Goal: Task Accomplishment & Management: Manage account settings

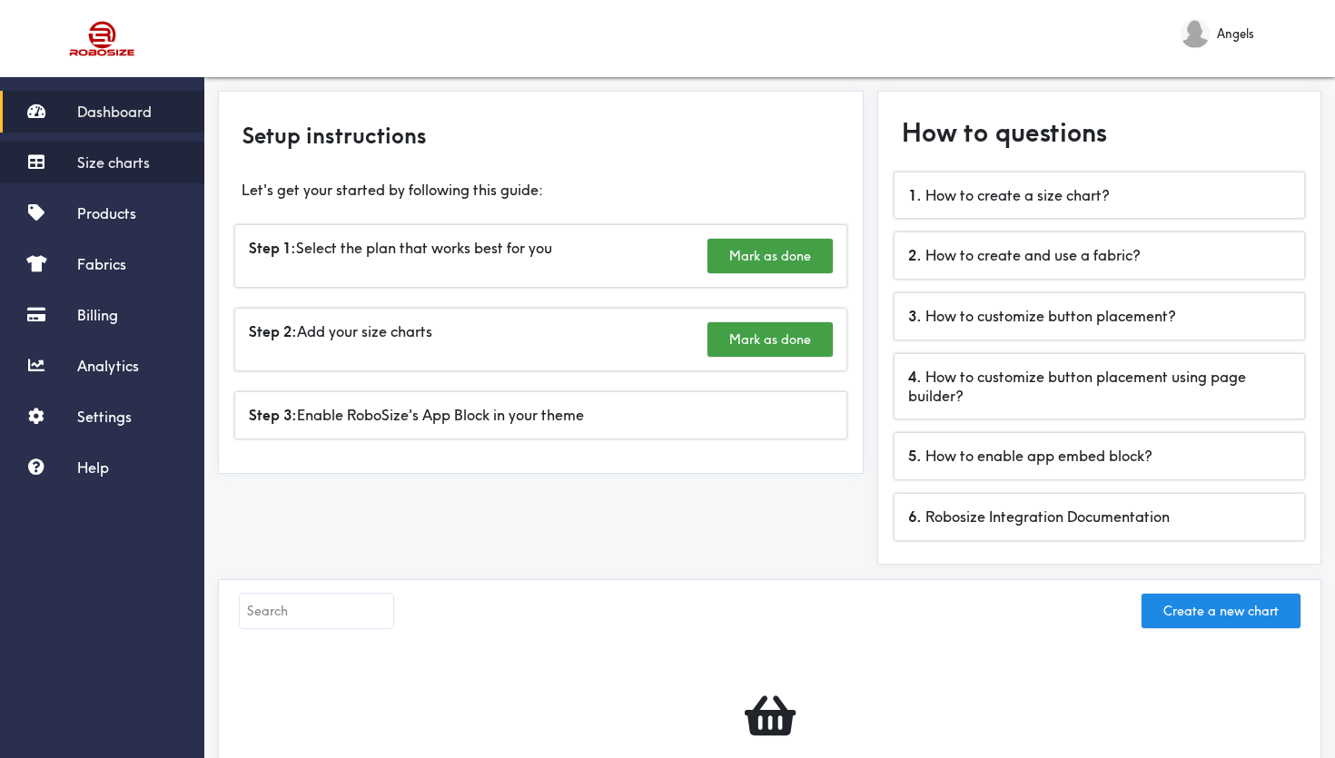
click at [154, 167] on link "Size charts" at bounding box center [102, 163] width 204 height 42
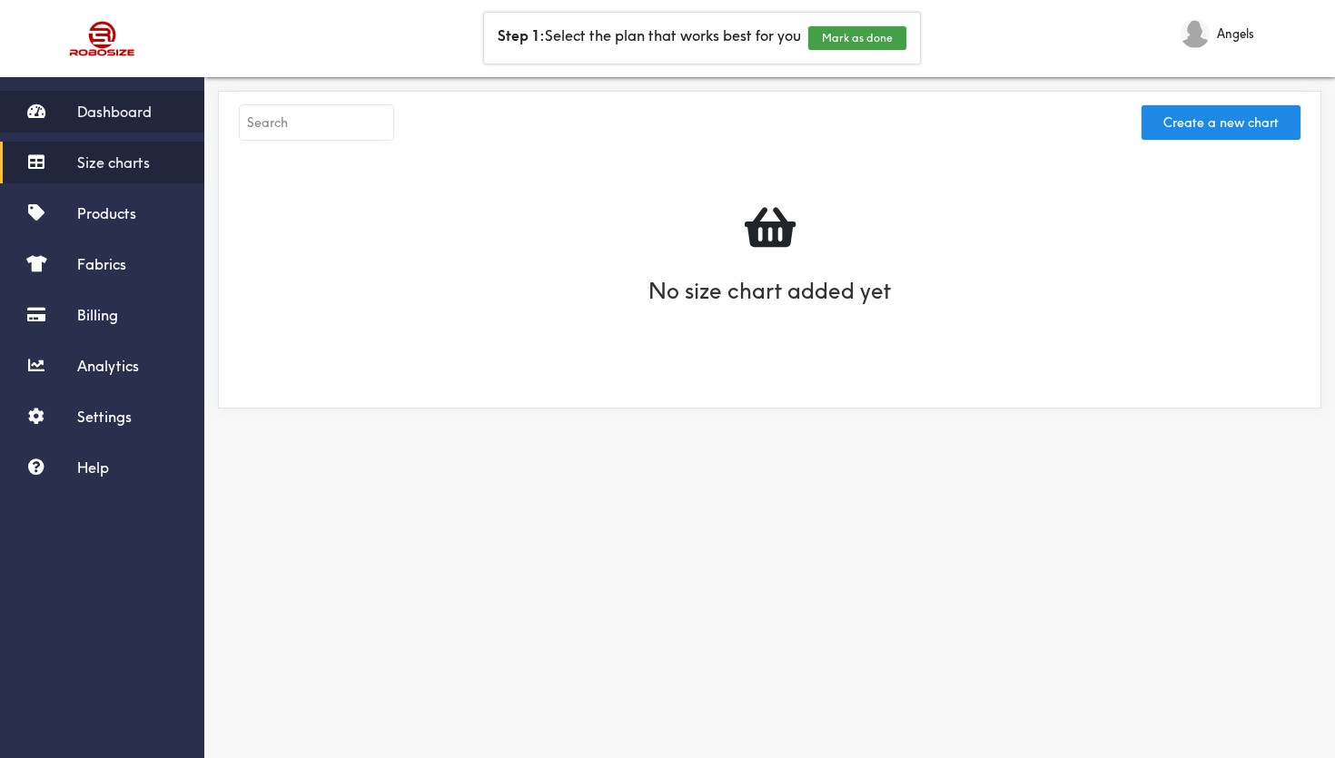
click at [119, 118] on span "Dashboard" at bounding box center [114, 112] width 74 height 18
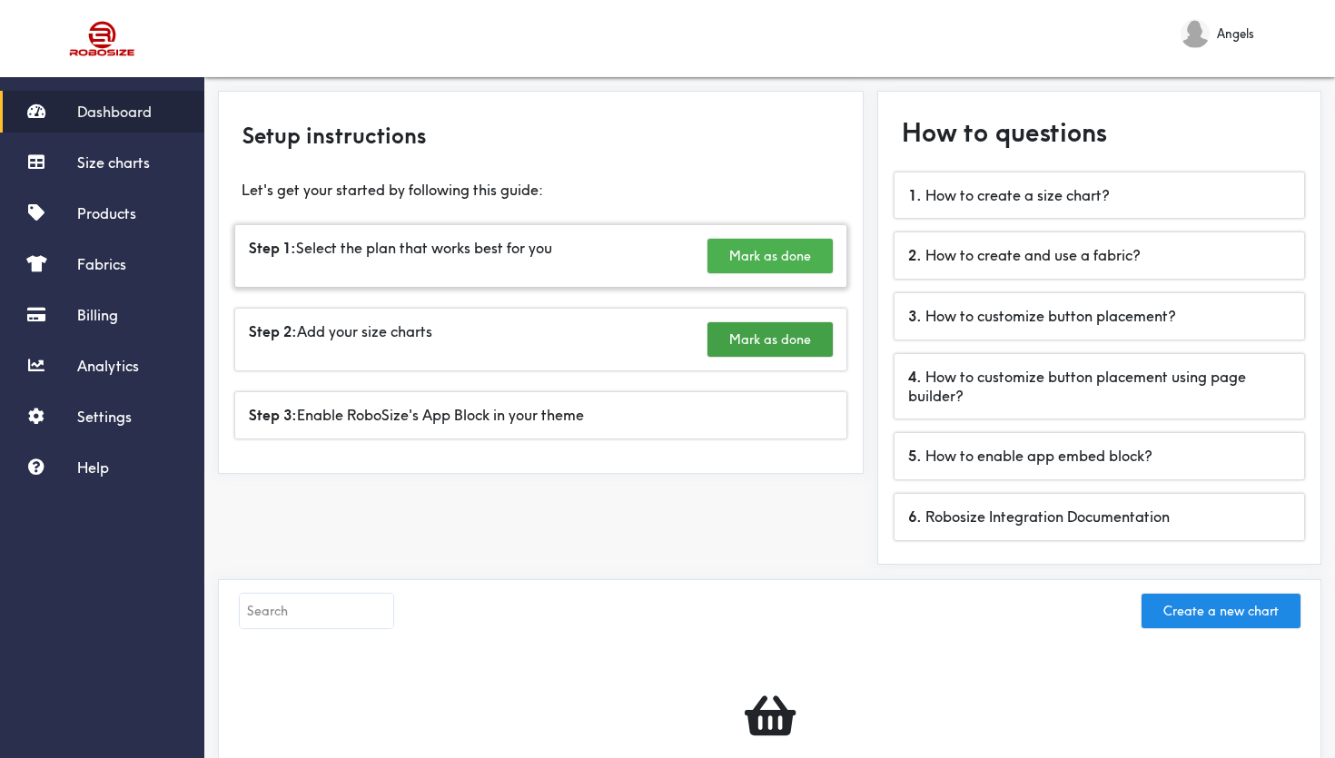
click at [772, 272] on button "Mark as done" at bounding box center [769, 256] width 125 height 35
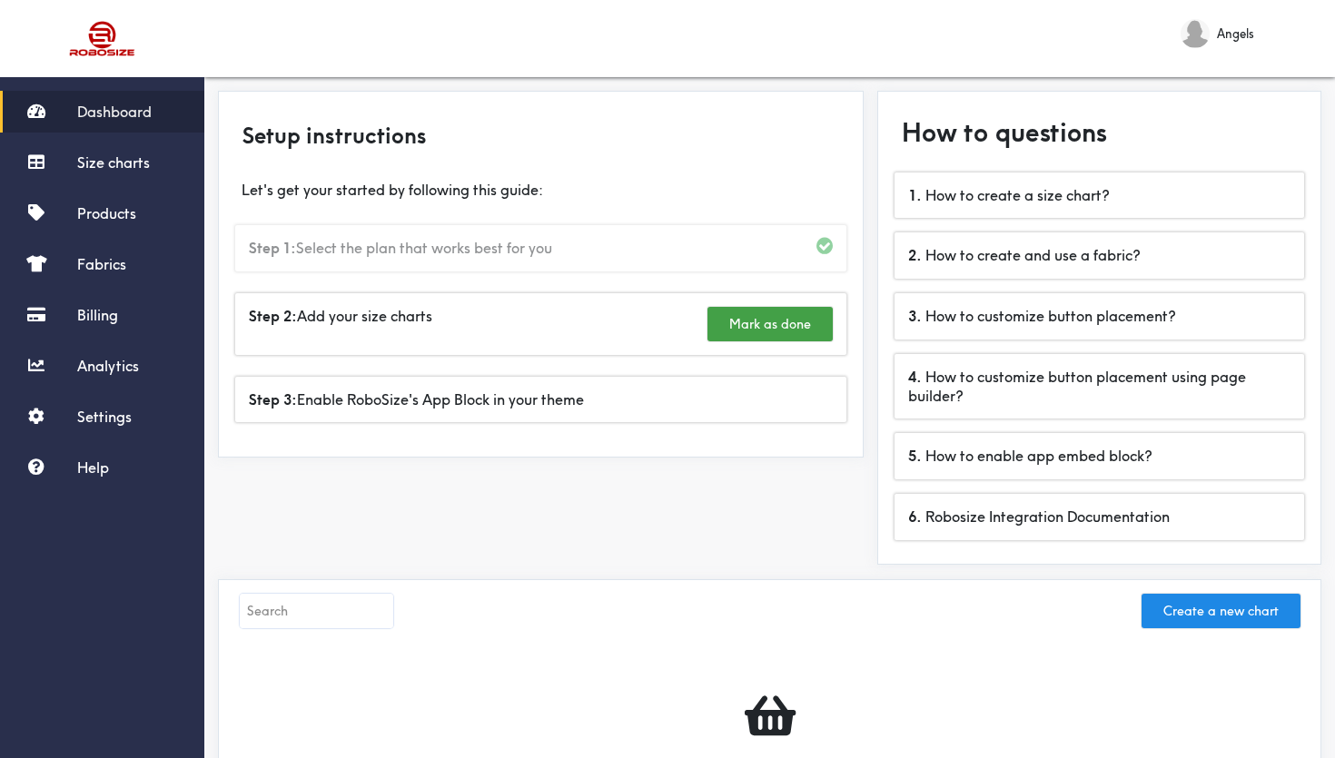
click at [827, 249] on span at bounding box center [824, 246] width 16 height 15
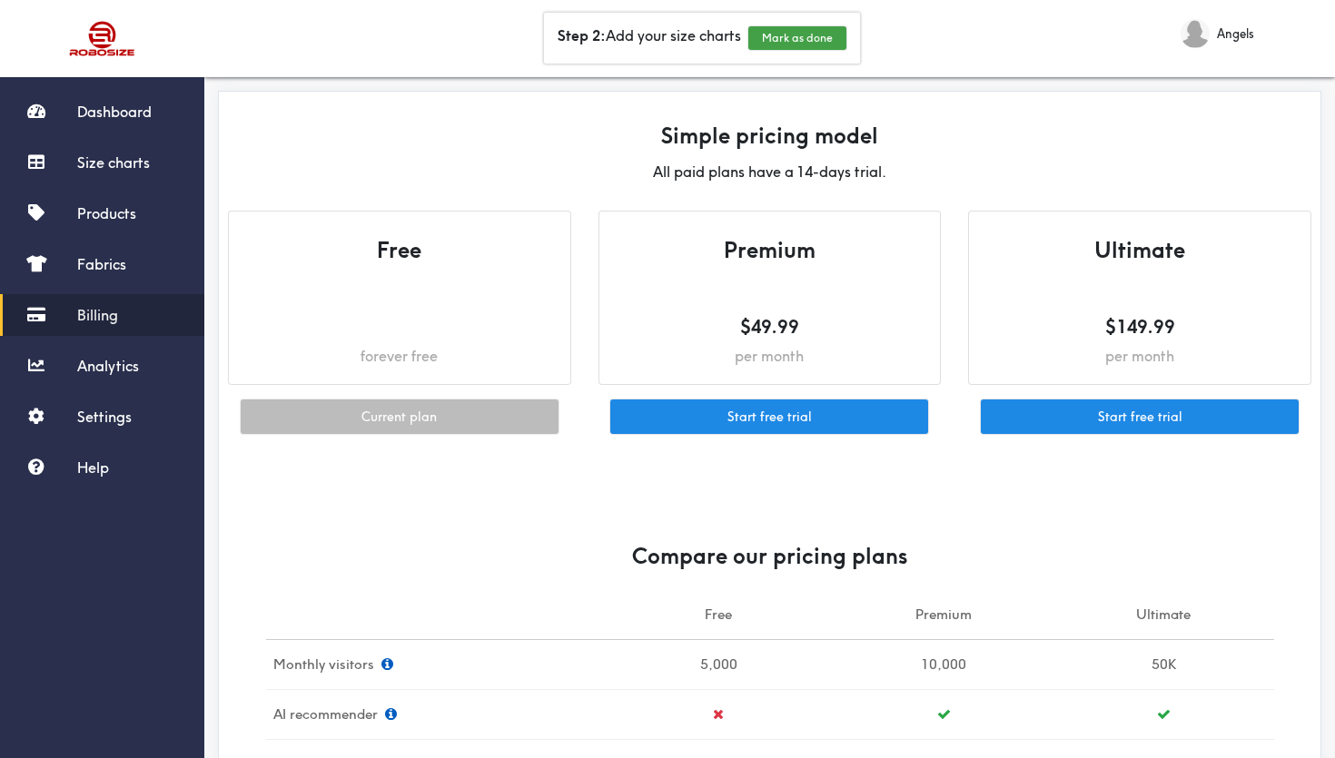
click at [472, 336] on h5 at bounding box center [399, 326] width 305 height 25
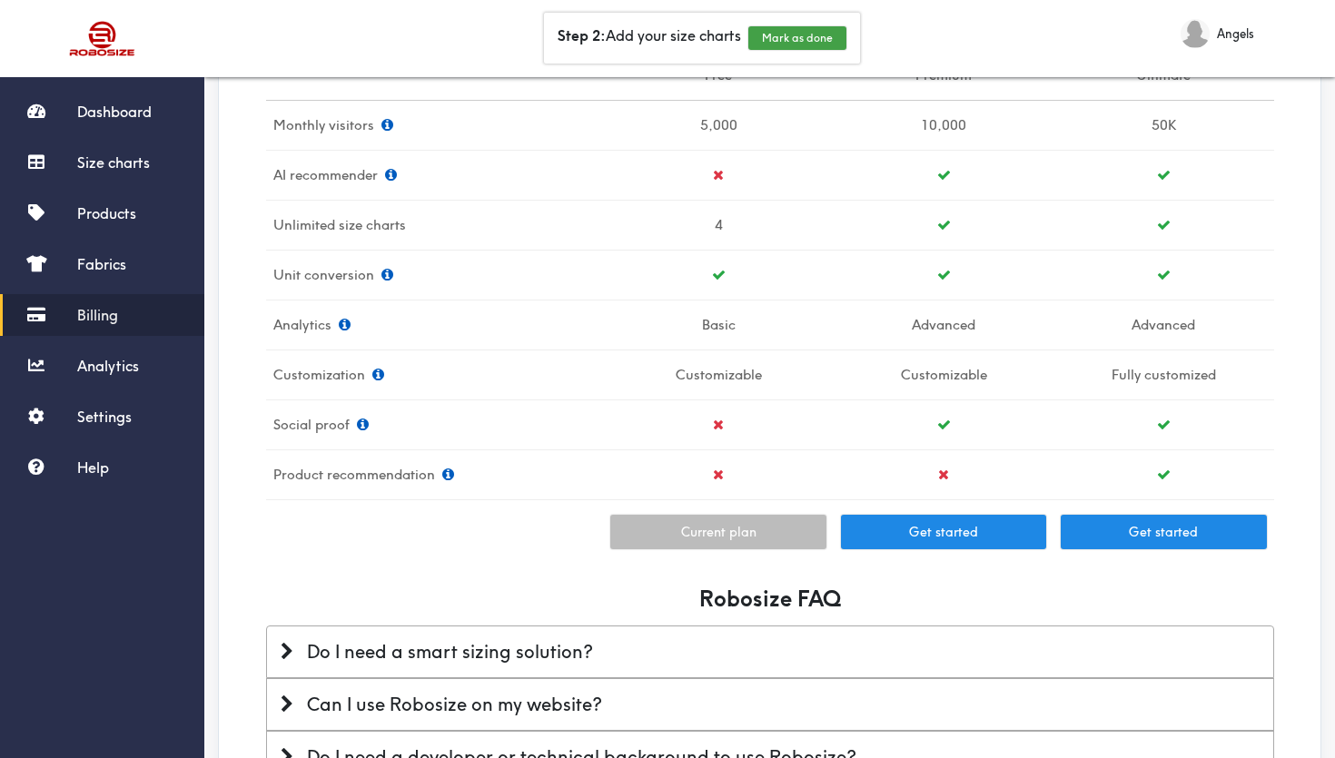
scroll to position [510, 0]
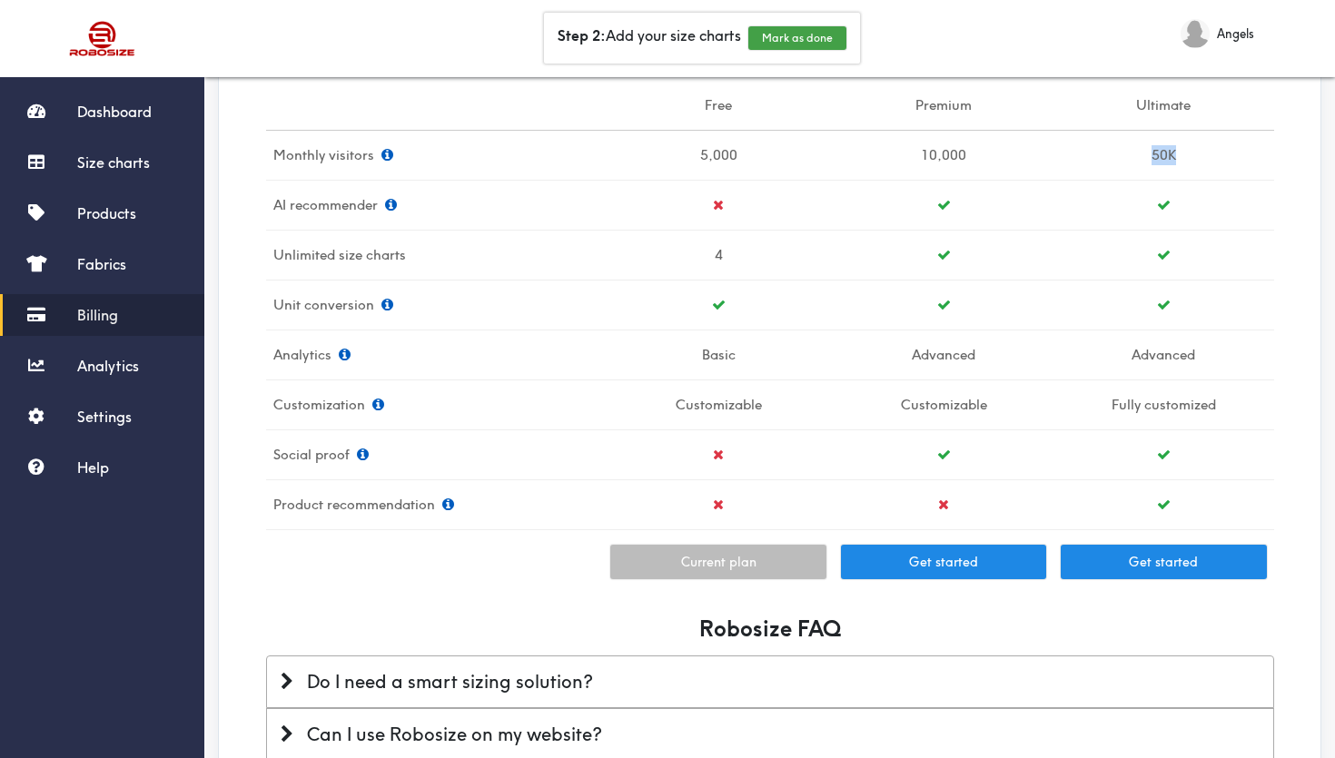
drag, startPoint x: 1208, startPoint y: 155, endPoint x: 1126, endPoint y: 151, distance: 81.9
click at [1125, 151] on td "50K" at bounding box center [1164, 155] width 220 height 50
click at [1070, 171] on td "50K" at bounding box center [1164, 155] width 220 height 50
drag, startPoint x: 1002, startPoint y: 169, endPoint x: 893, endPoint y: 172, distance: 109.0
click at [892, 172] on td "10,000" at bounding box center [944, 155] width 220 height 50
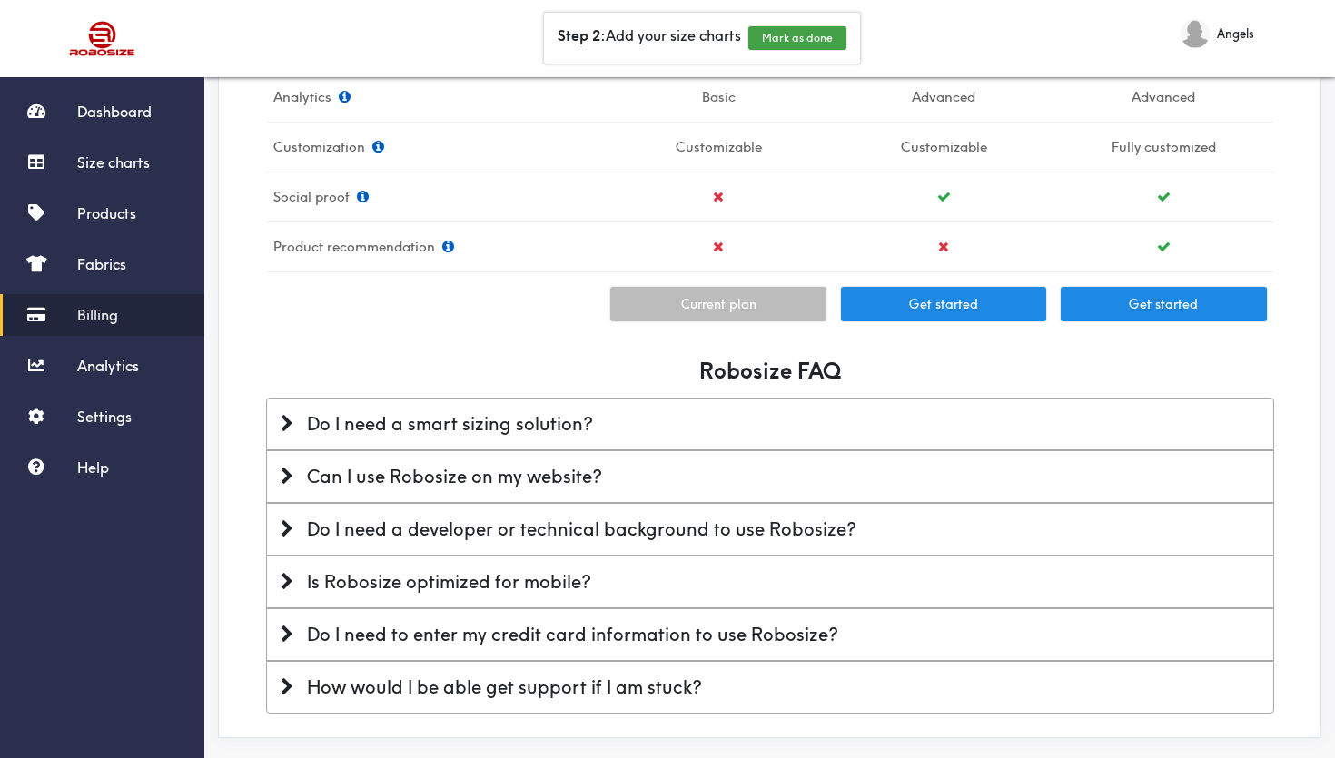
scroll to position [784, 0]
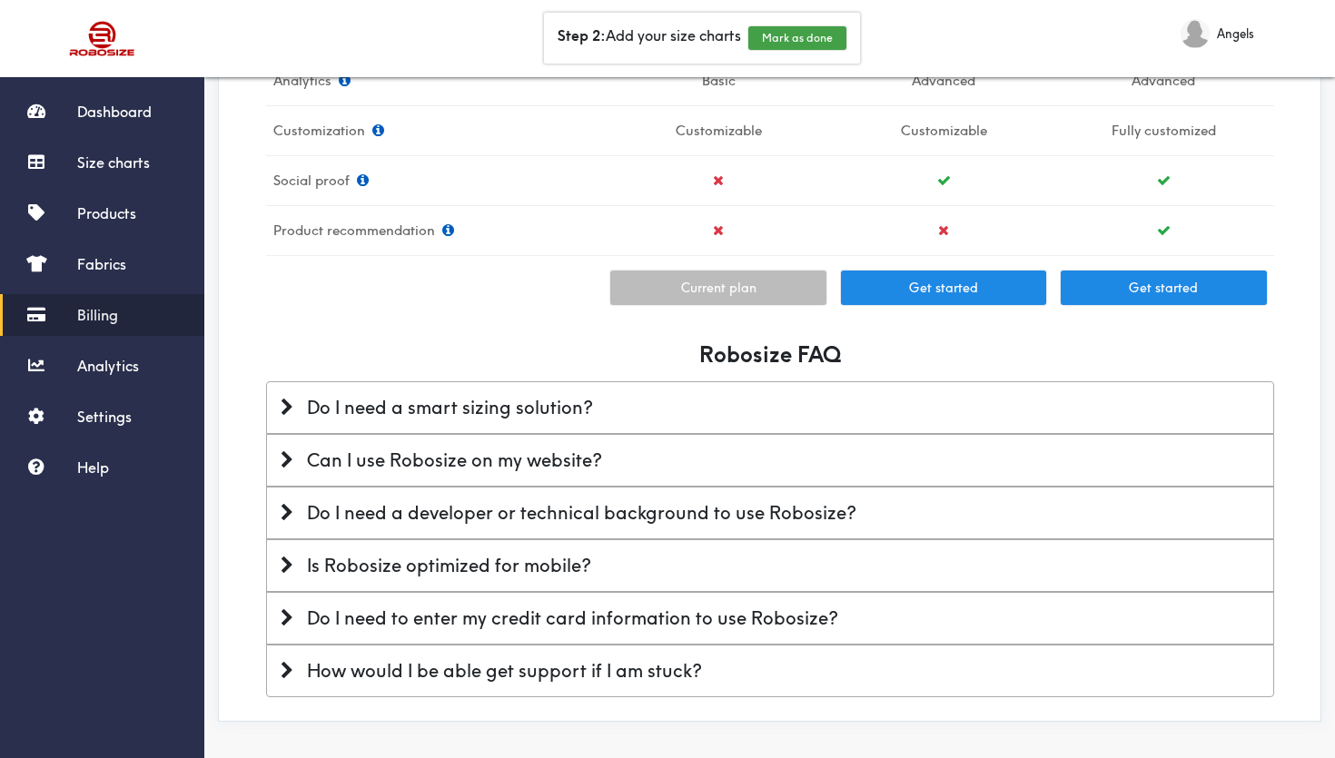
click at [327, 412] on div "Do I need a smart sizing solution?" at bounding box center [770, 408] width 979 height 24
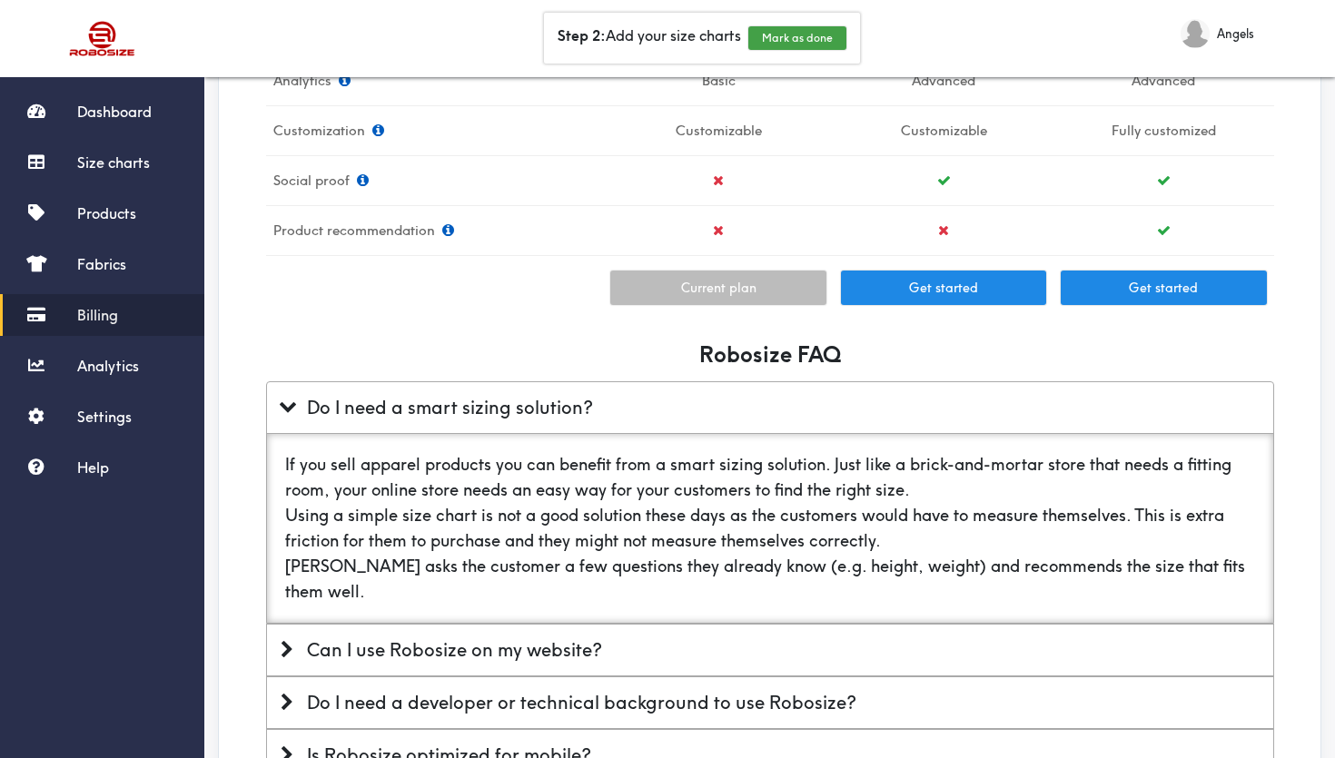
click at [327, 412] on div "Do I need a smart sizing solution?" at bounding box center [770, 408] width 979 height 24
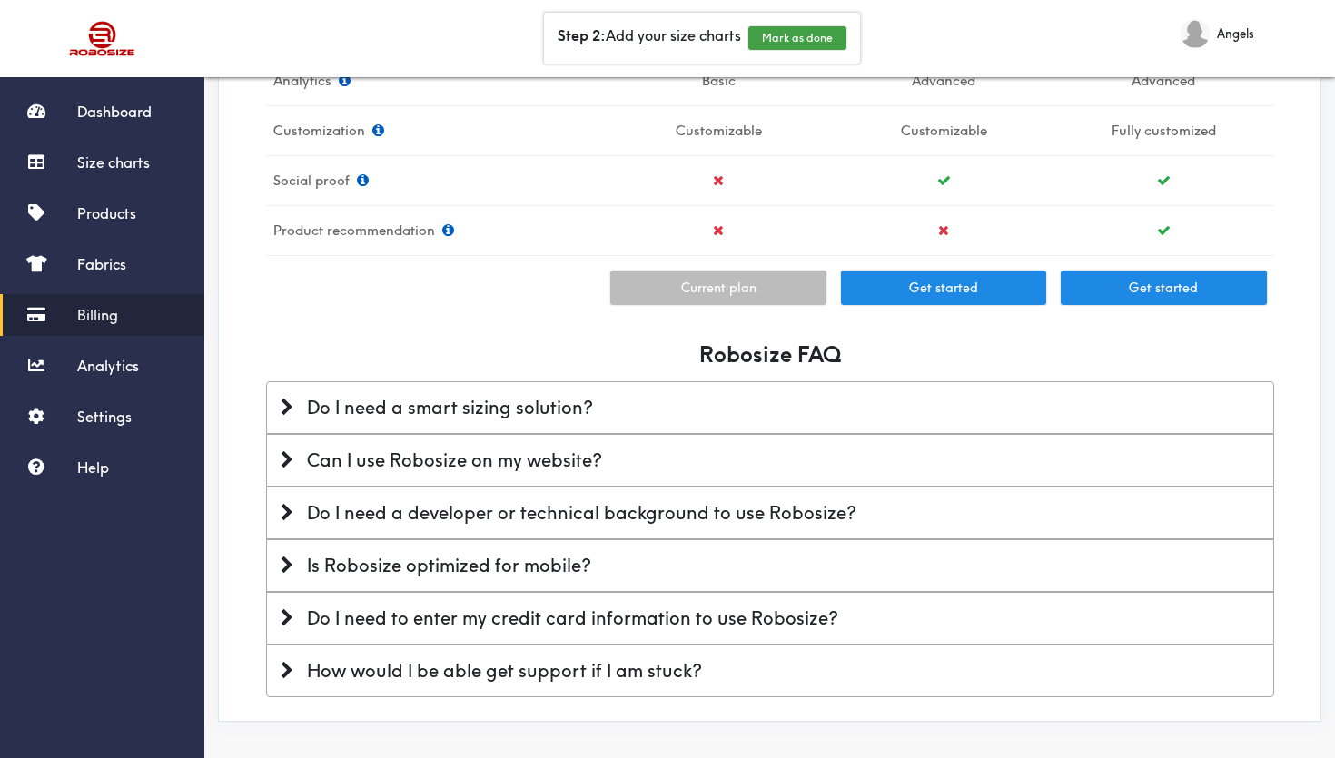
click at [350, 449] on div "Can I use Robosize on my website?" at bounding box center [770, 461] width 979 height 24
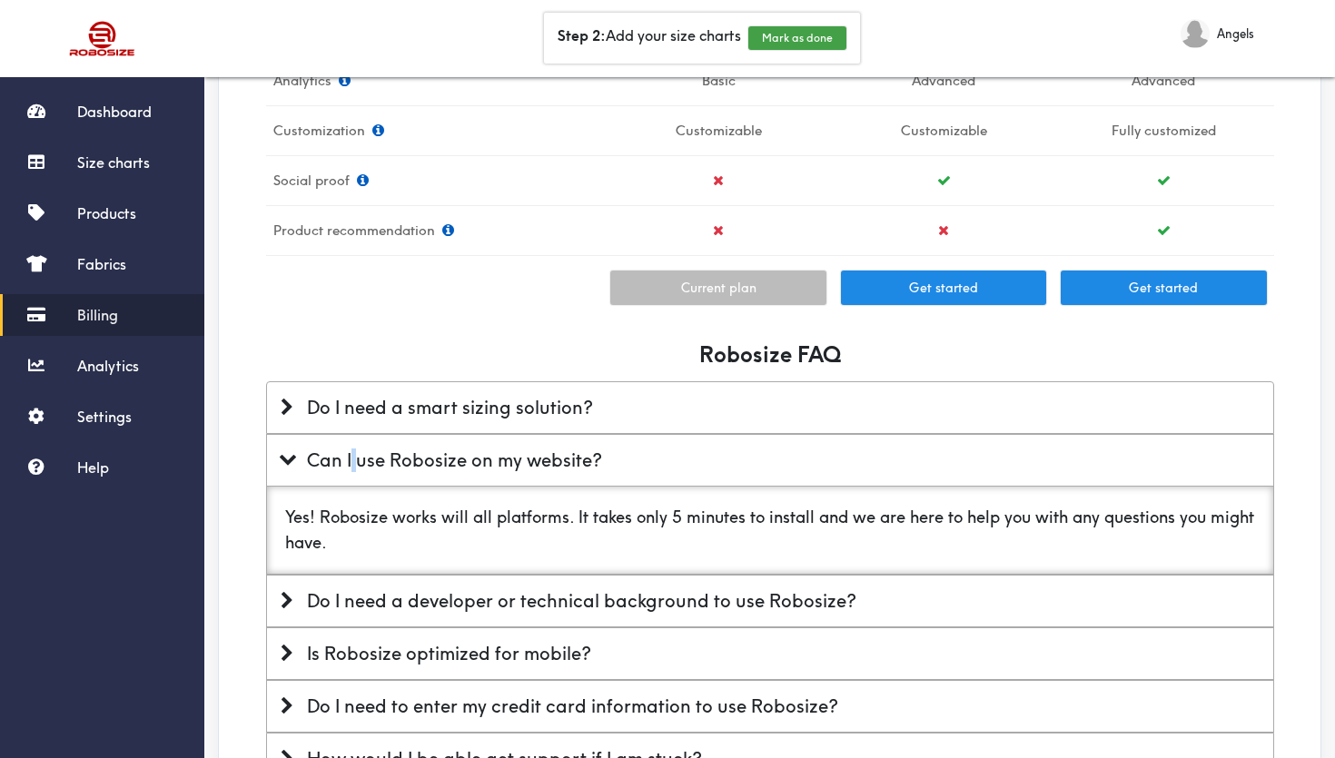
click at [350, 449] on div "Can I use Robosize on my website?" at bounding box center [770, 461] width 979 height 24
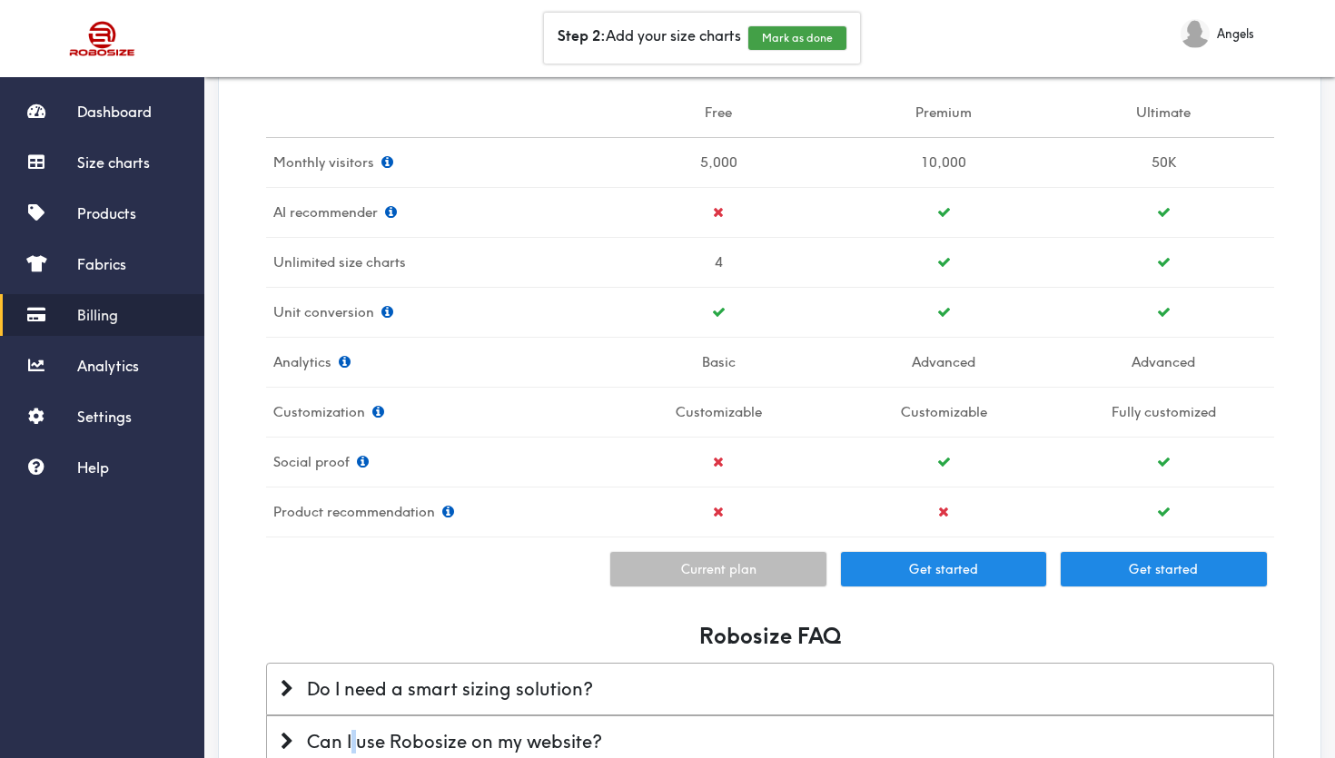
scroll to position [501, 0]
drag, startPoint x: 757, startPoint y: 161, endPoint x: 651, endPoint y: 166, distance: 105.5
click at [651, 164] on td "5,000" at bounding box center [718, 163] width 231 height 50
click at [652, 167] on td "5,000" at bounding box center [718, 163] width 231 height 50
drag, startPoint x: 751, startPoint y: 218, endPoint x: 675, endPoint y: 216, distance: 76.3
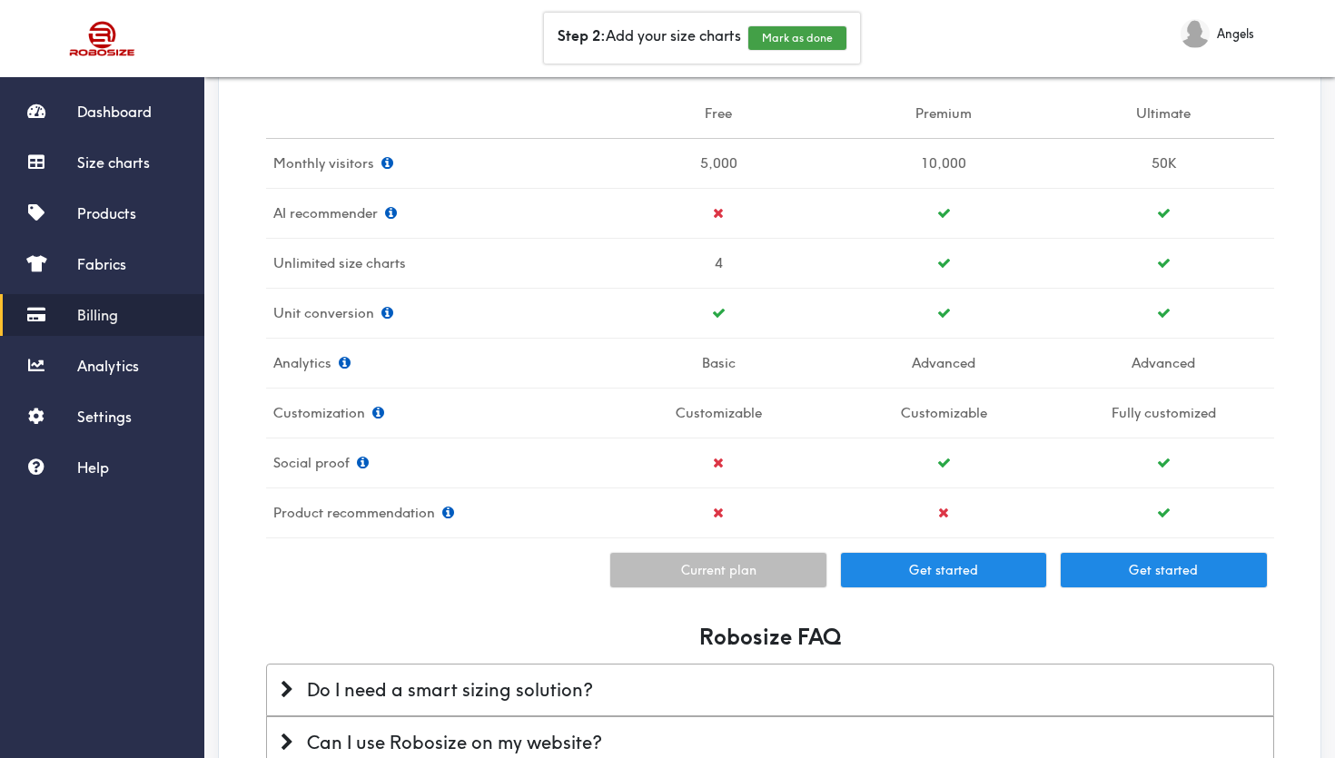
click at [674, 216] on td at bounding box center [718, 213] width 231 height 50
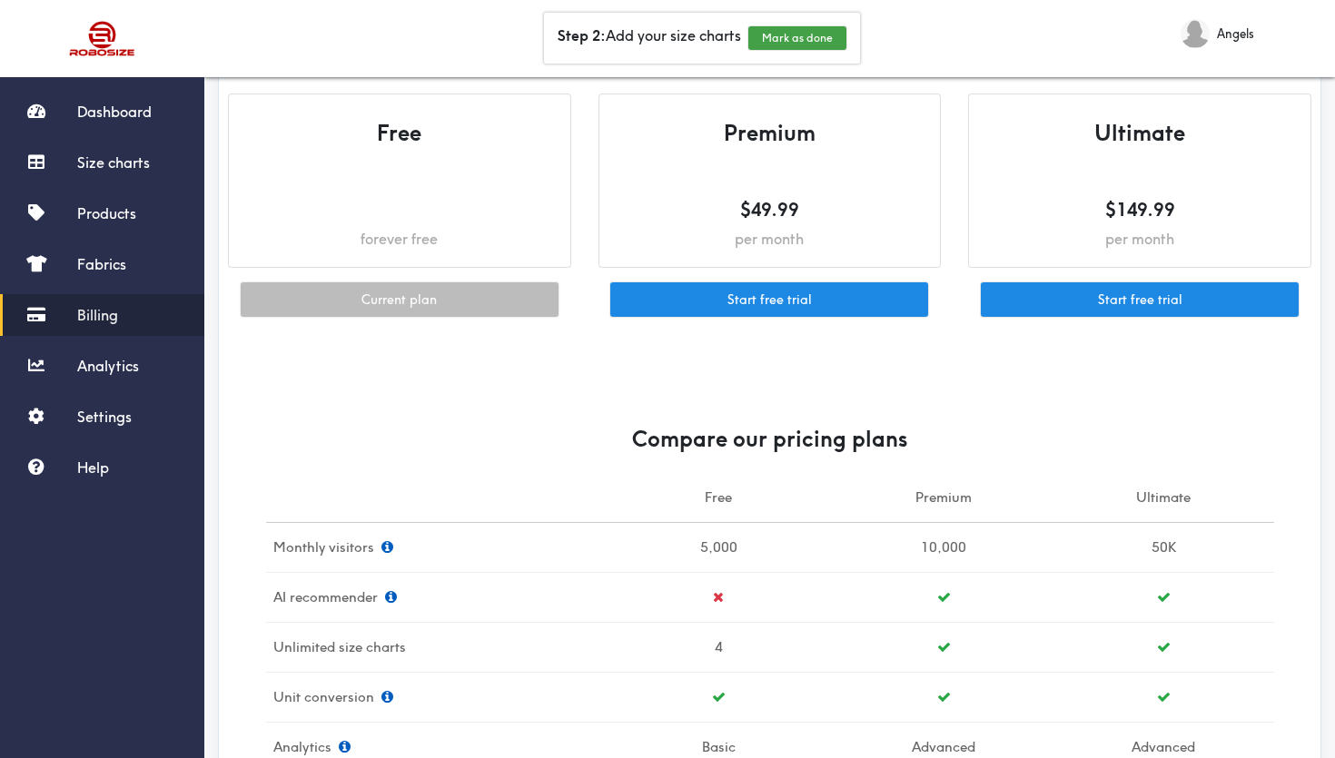
scroll to position [0, 0]
